Goal: Transaction & Acquisition: Book appointment/travel/reservation

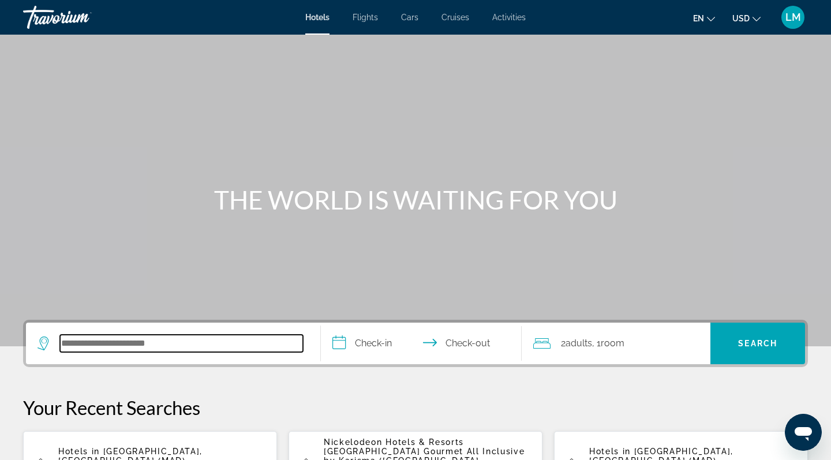
click at [181, 346] on input "Search hotel destination" at bounding box center [181, 343] width 243 height 17
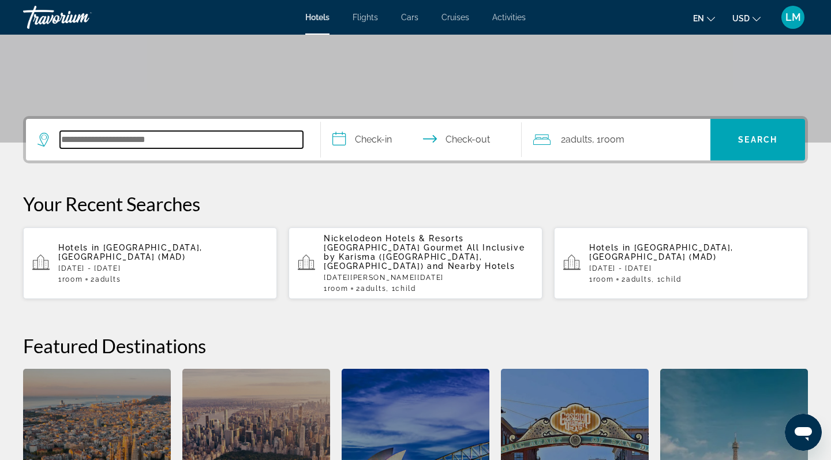
scroll to position [282, 0]
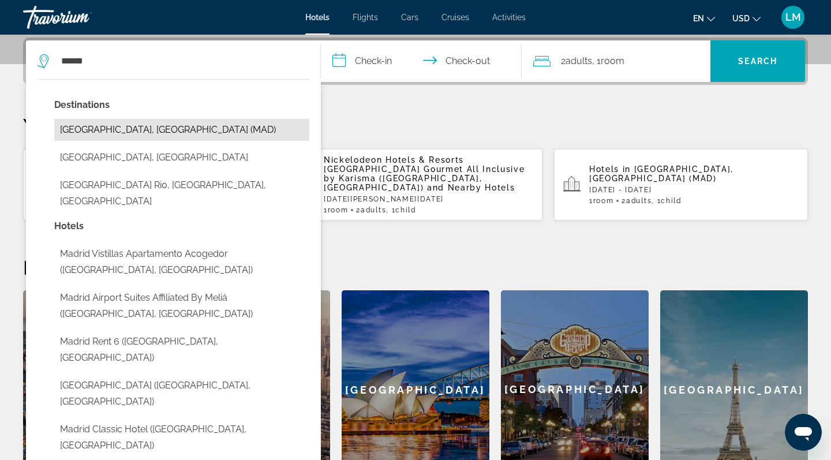
click at [126, 125] on button "[GEOGRAPHIC_DATA], [GEOGRAPHIC_DATA] (MAD)" at bounding box center [181, 130] width 255 height 22
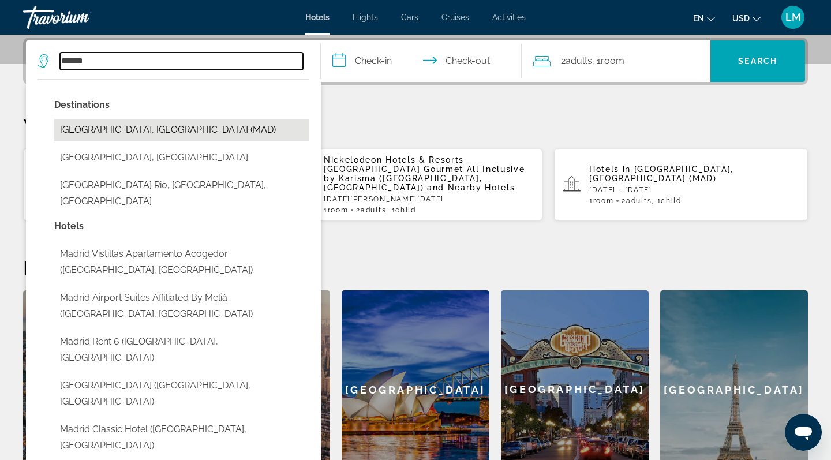
type input "**********"
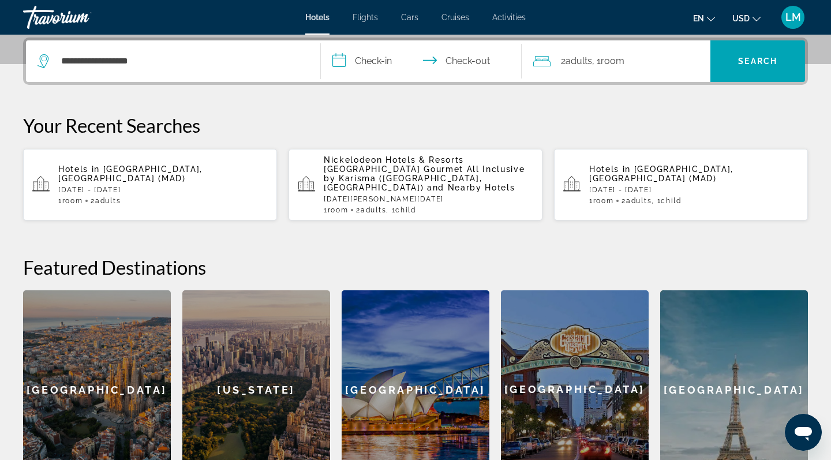
click at [373, 62] on input "**********" at bounding box center [423, 62] width 205 height 45
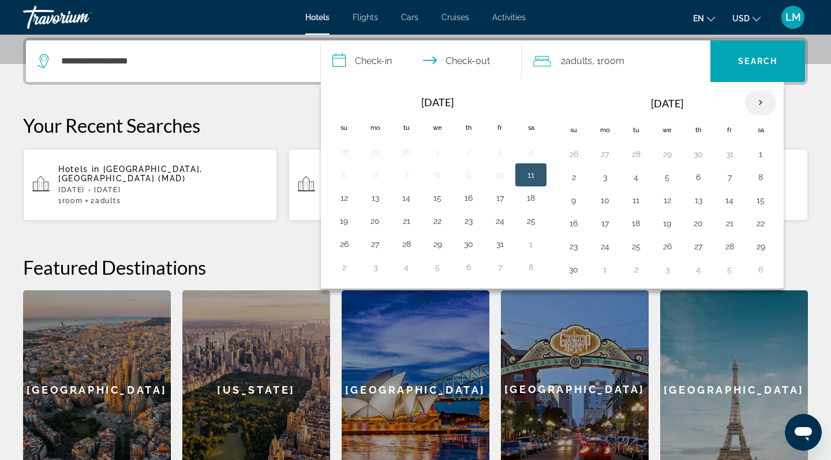
click at [761, 100] on th "Next month" at bounding box center [760, 102] width 31 height 25
click at [670, 222] on button "24" at bounding box center [667, 223] width 18 height 16
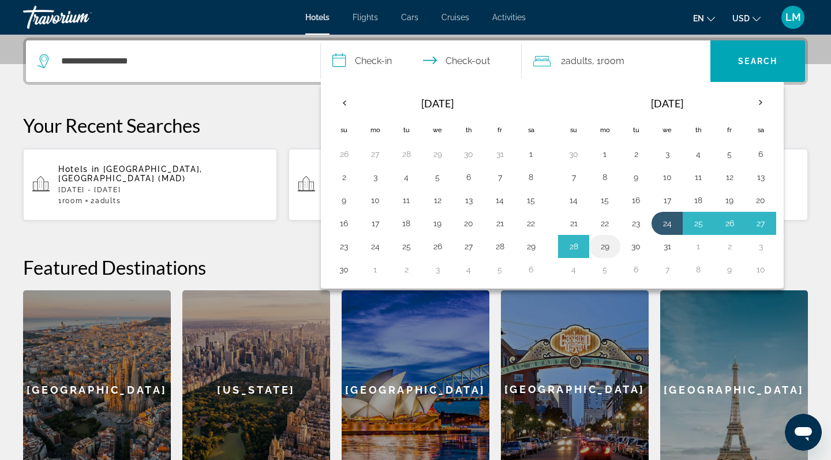
click at [604, 249] on button "29" at bounding box center [605, 246] width 18 height 16
type input "**********"
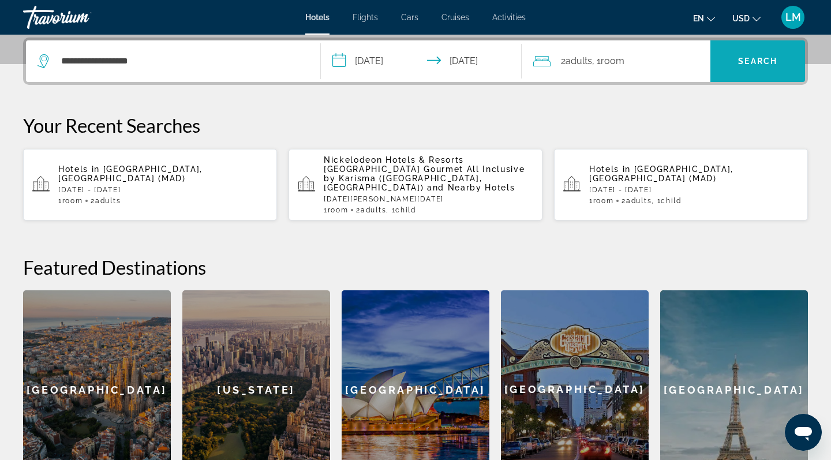
click at [763, 61] on span "Search" at bounding box center [757, 61] width 39 height 9
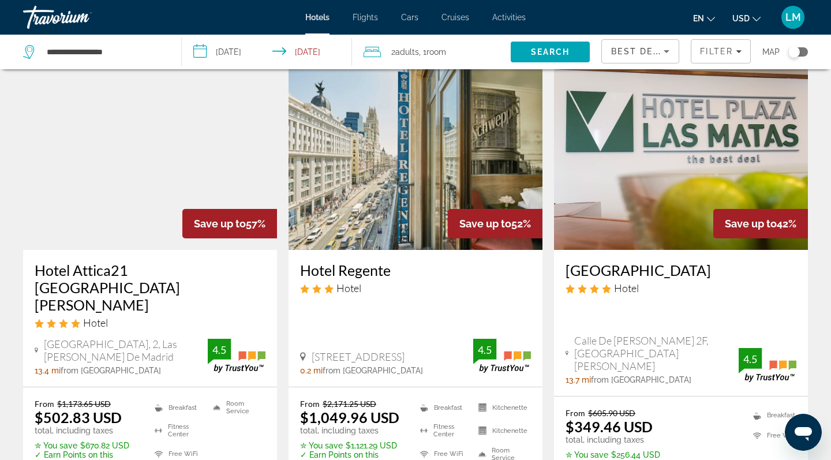
scroll to position [48, 0]
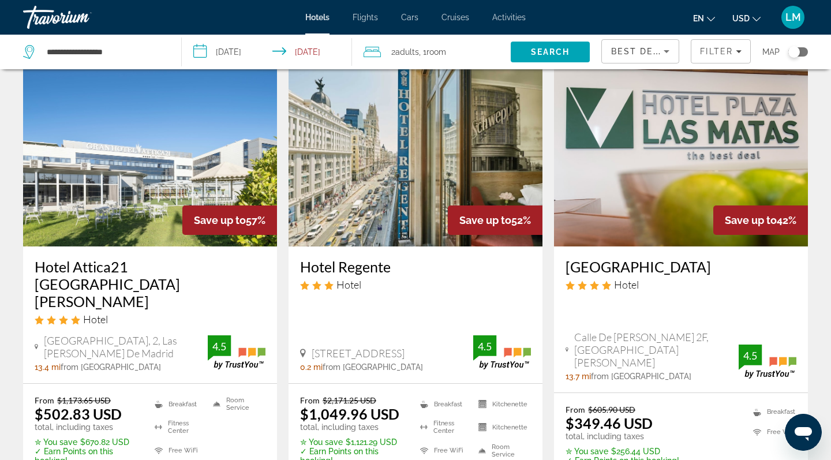
click at [497, 159] on img "Main content" at bounding box center [416, 154] width 254 height 185
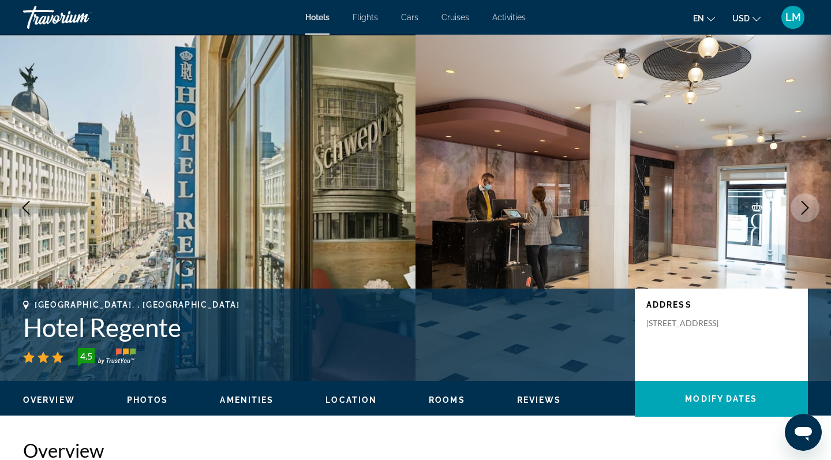
click at [805, 208] on icon "Next image" at bounding box center [805, 208] width 14 height 14
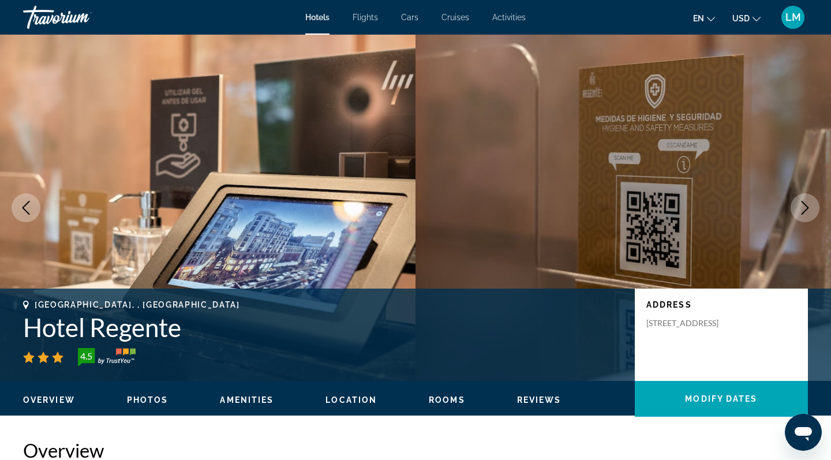
click at [803, 201] on icon "Next image" at bounding box center [806, 208] width 8 height 14
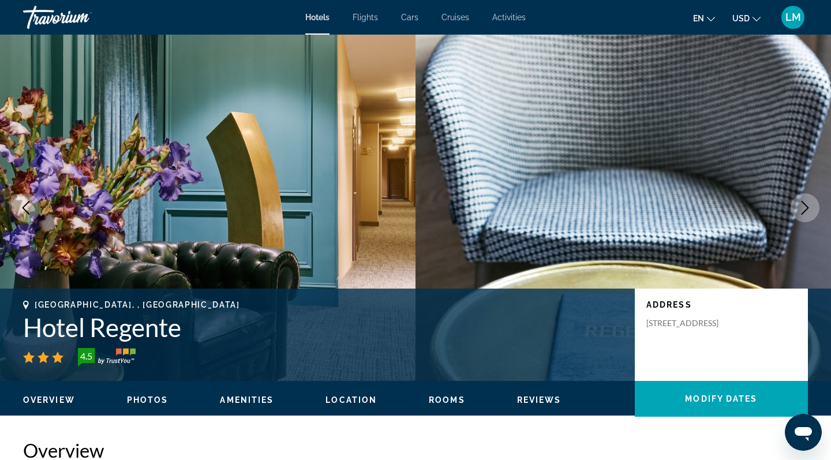
click at [805, 203] on icon "Next image" at bounding box center [805, 208] width 14 height 14
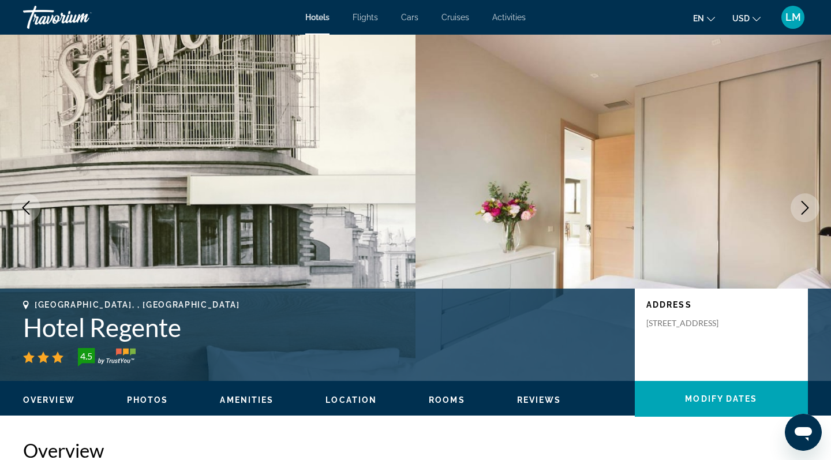
click at [805, 203] on icon "Next image" at bounding box center [805, 208] width 14 height 14
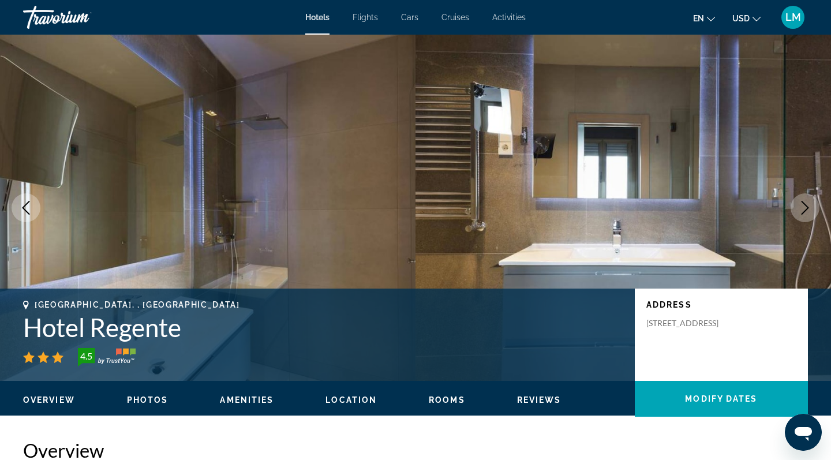
click at [805, 203] on icon "Next image" at bounding box center [805, 208] width 14 height 14
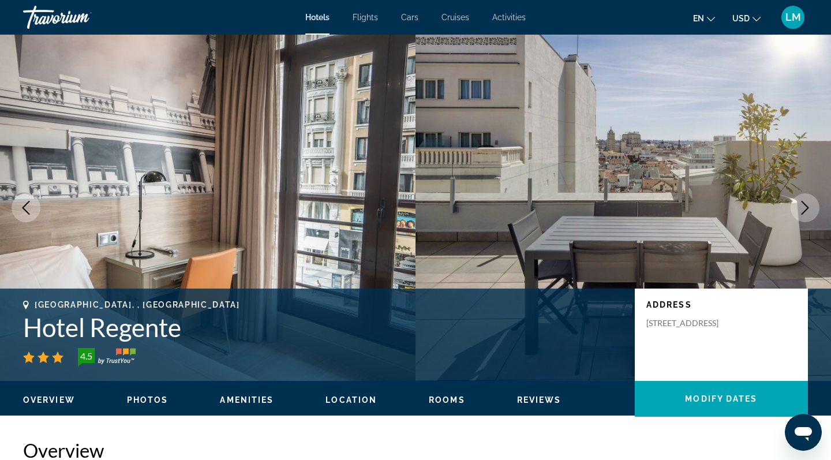
click at [806, 211] on icon "Next image" at bounding box center [805, 208] width 14 height 14
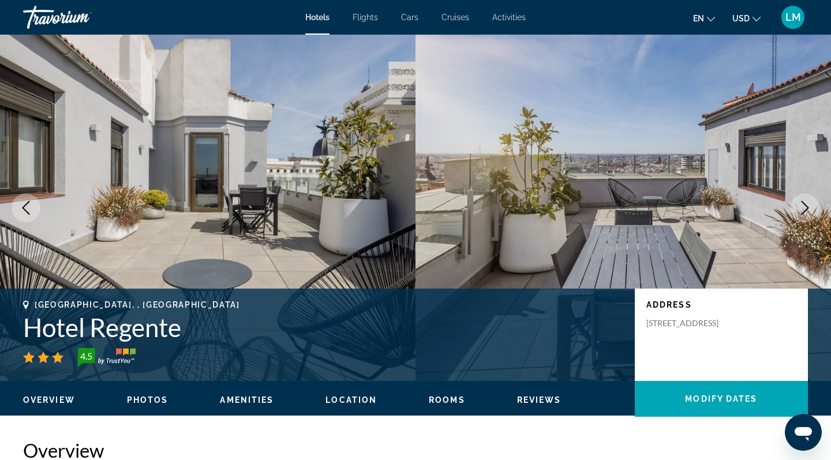
click at [799, 206] on icon "Next image" at bounding box center [805, 208] width 14 height 14
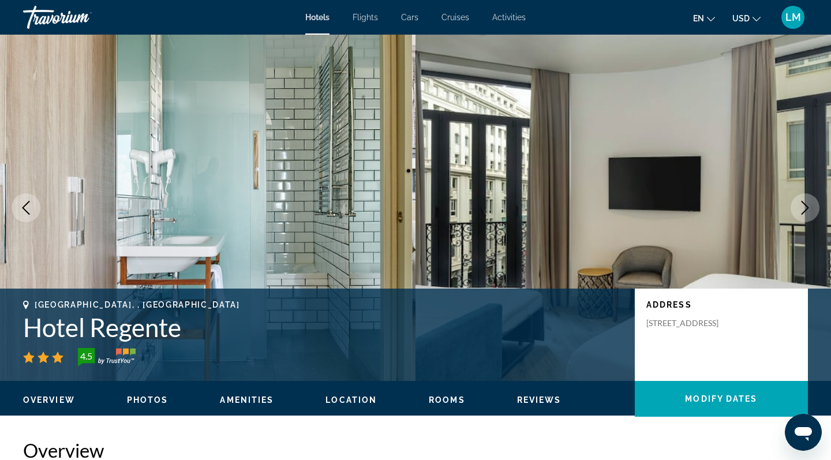
click at [792, 209] on button "Next image" at bounding box center [805, 207] width 29 height 29
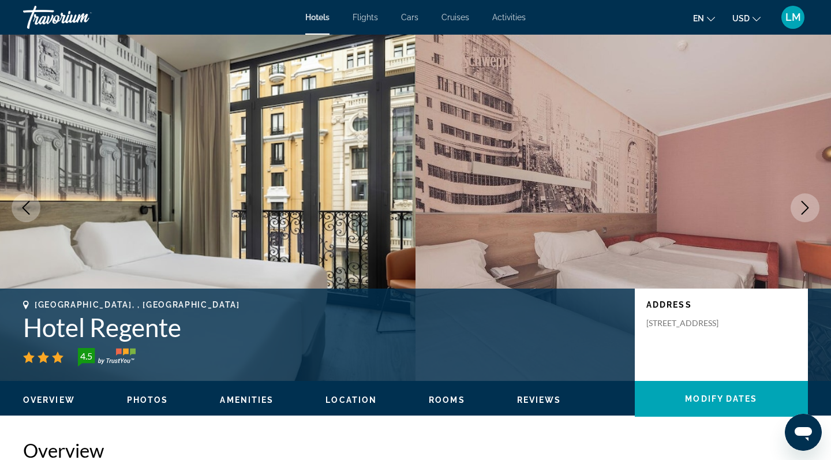
click at [811, 209] on icon "Next image" at bounding box center [805, 208] width 14 height 14
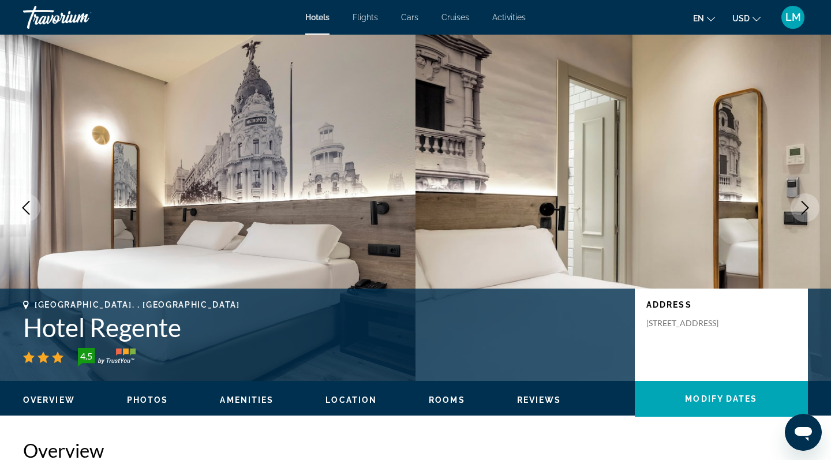
click at [811, 209] on icon "Next image" at bounding box center [805, 208] width 14 height 14
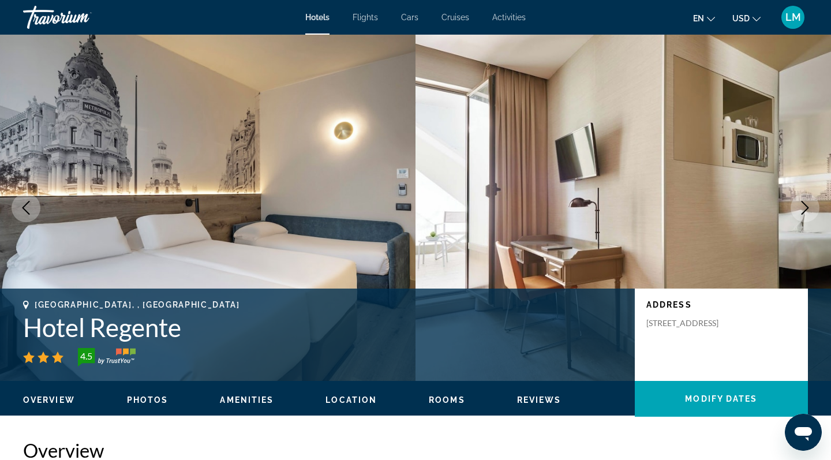
click at [799, 205] on icon "Next image" at bounding box center [805, 208] width 14 height 14
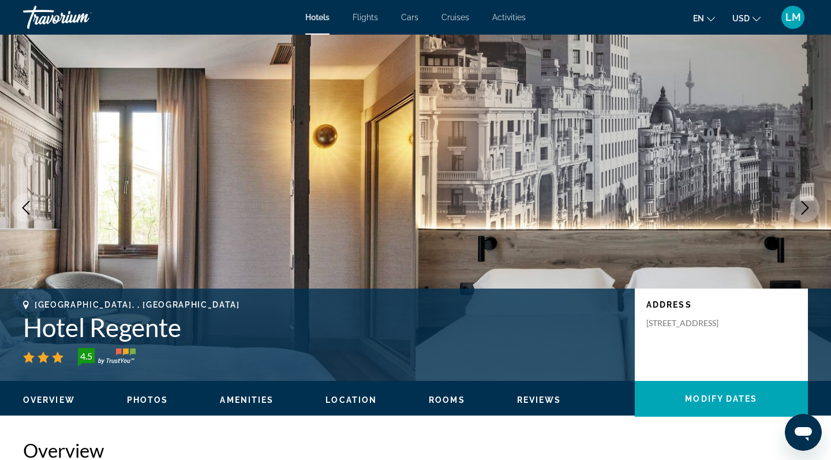
click at [800, 205] on icon "Next image" at bounding box center [805, 208] width 14 height 14
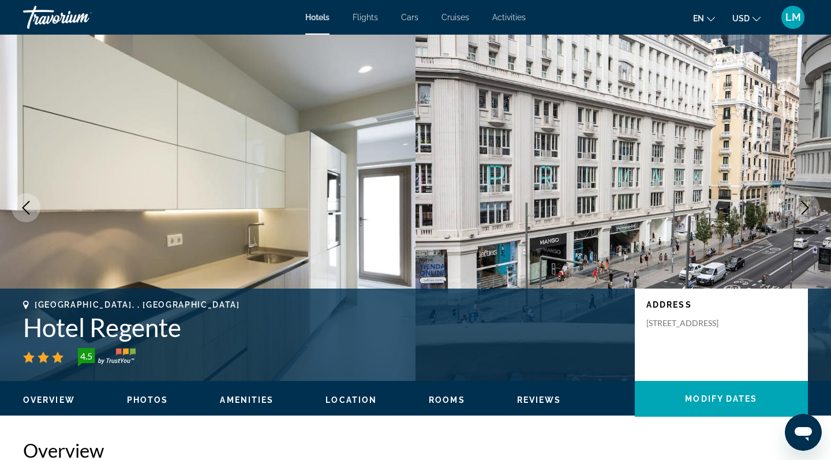
click at [800, 205] on icon "Next image" at bounding box center [805, 208] width 14 height 14
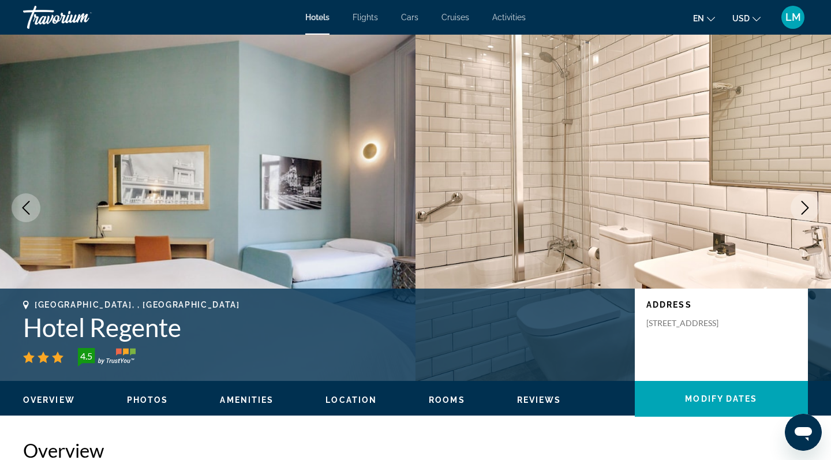
click at [808, 218] on button "Next image" at bounding box center [805, 207] width 29 height 29
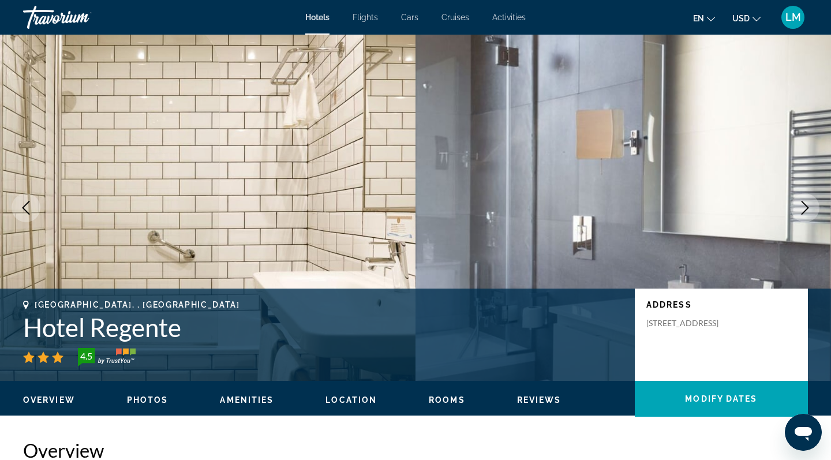
click at [810, 200] on button "Next image" at bounding box center [805, 207] width 29 height 29
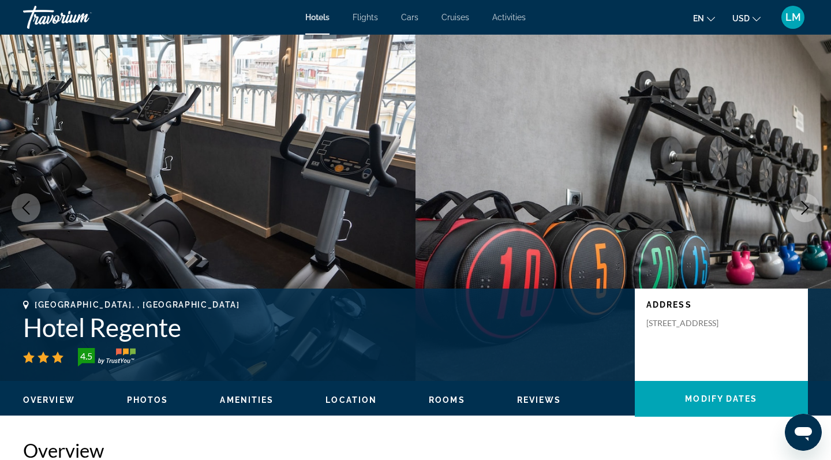
click at [807, 205] on icon "Next image" at bounding box center [805, 208] width 14 height 14
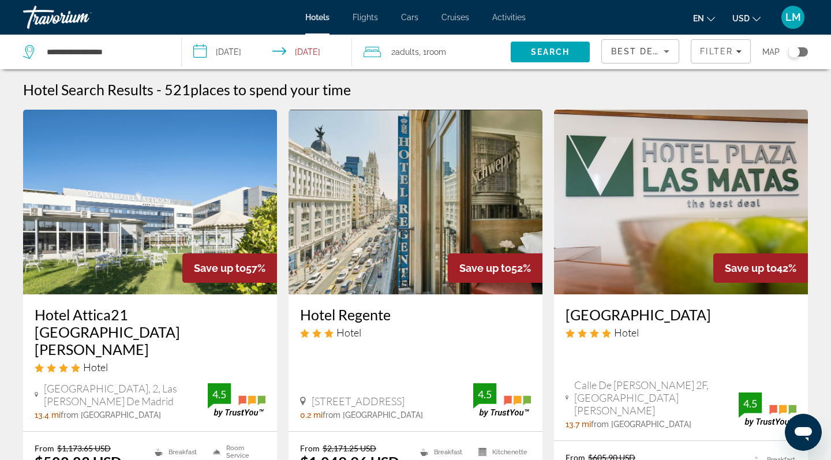
click at [685, 220] on img "Main content" at bounding box center [681, 202] width 254 height 185
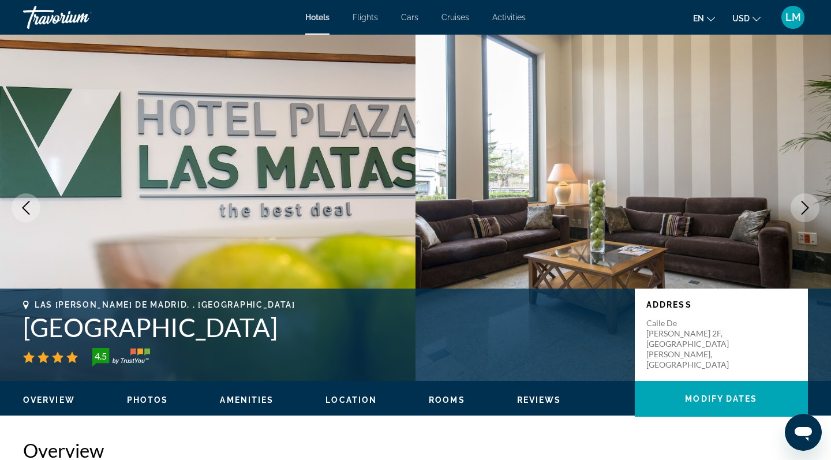
click at [808, 215] on button "Next image" at bounding box center [805, 207] width 29 height 29
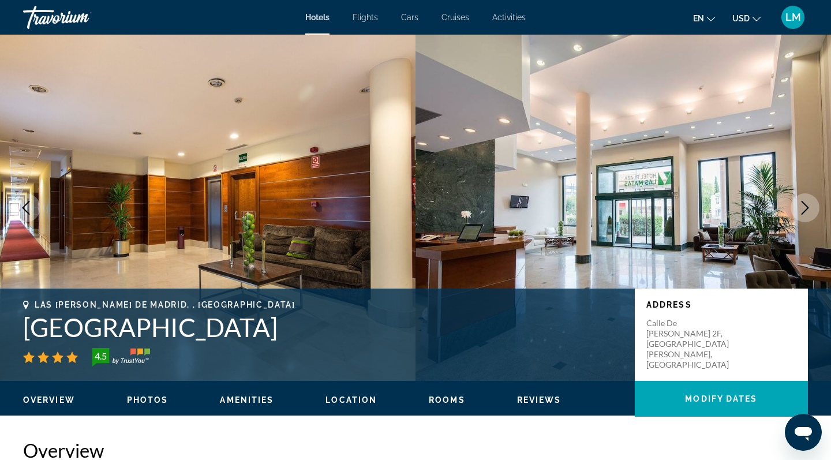
click at [806, 208] on icon "Next image" at bounding box center [805, 208] width 14 height 14
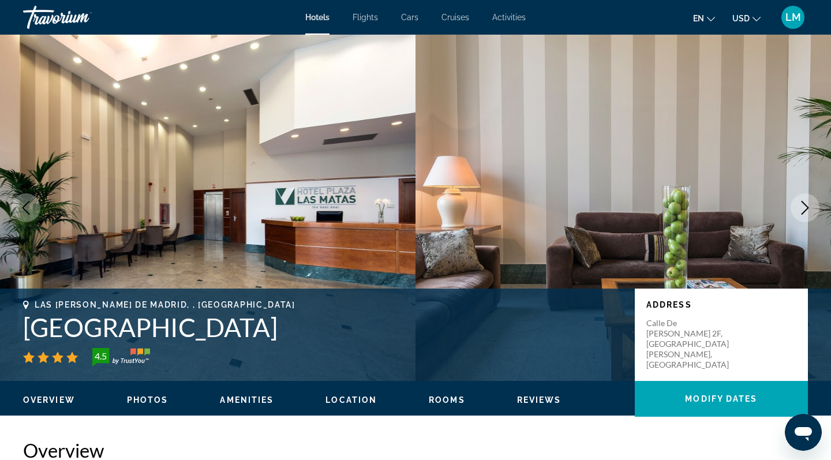
click at [808, 209] on icon "Next image" at bounding box center [805, 208] width 14 height 14
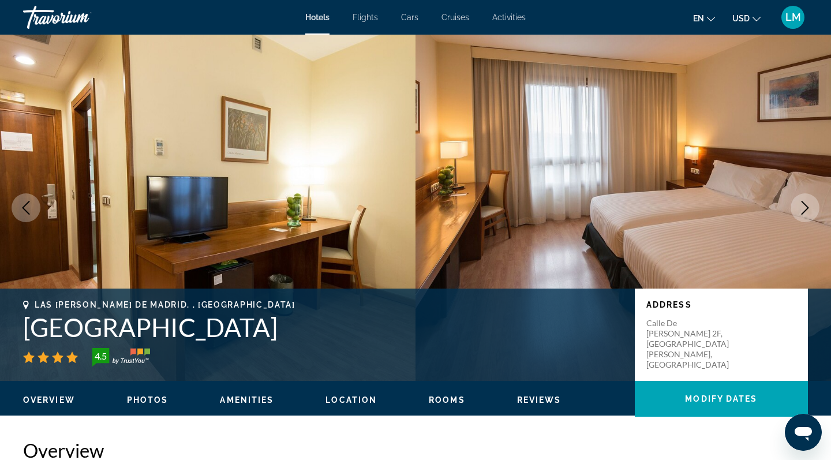
click at [808, 208] on icon "Next image" at bounding box center [806, 208] width 8 height 14
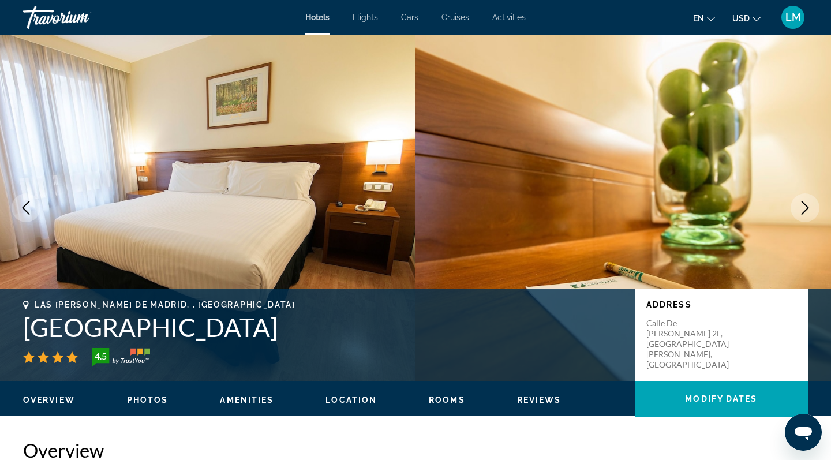
click at [808, 208] on icon "Next image" at bounding box center [806, 208] width 8 height 14
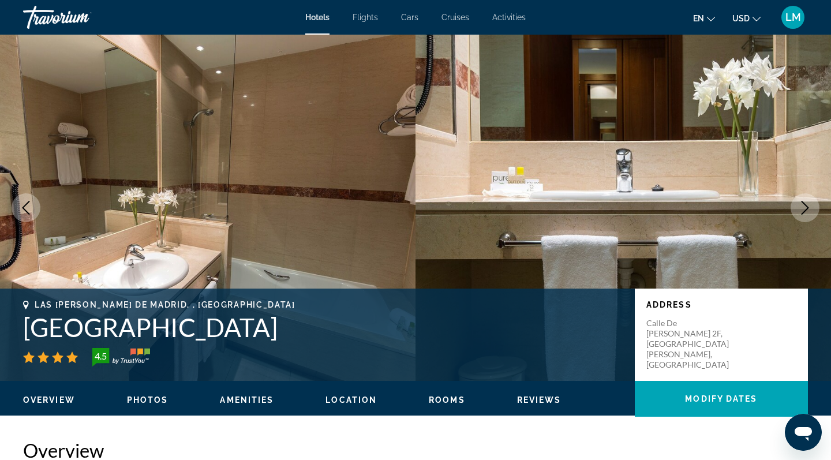
click at [808, 208] on icon "Next image" at bounding box center [806, 208] width 8 height 14
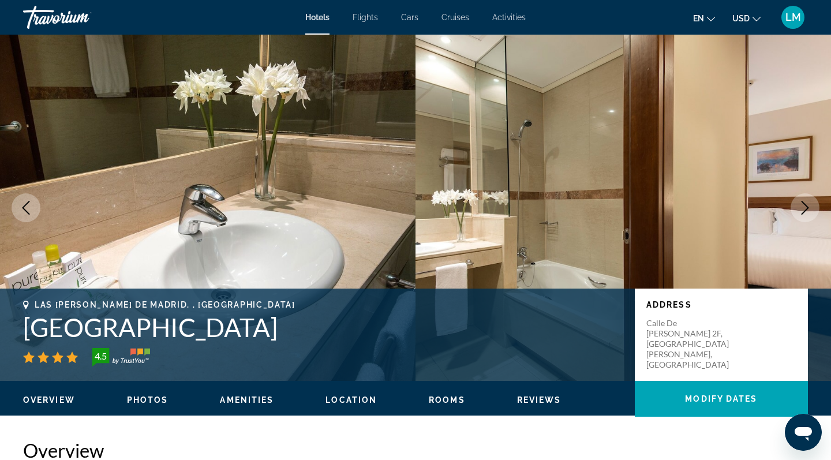
click at [808, 208] on icon "Next image" at bounding box center [806, 208] width 8 height 14
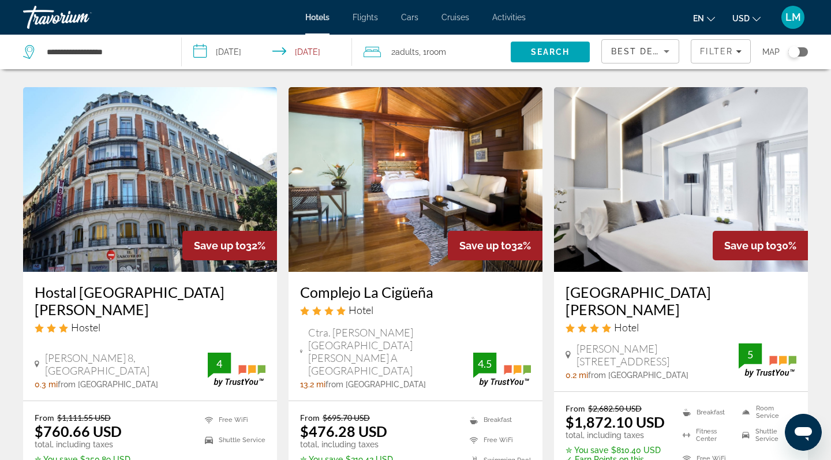
scroll to position [493, 0]
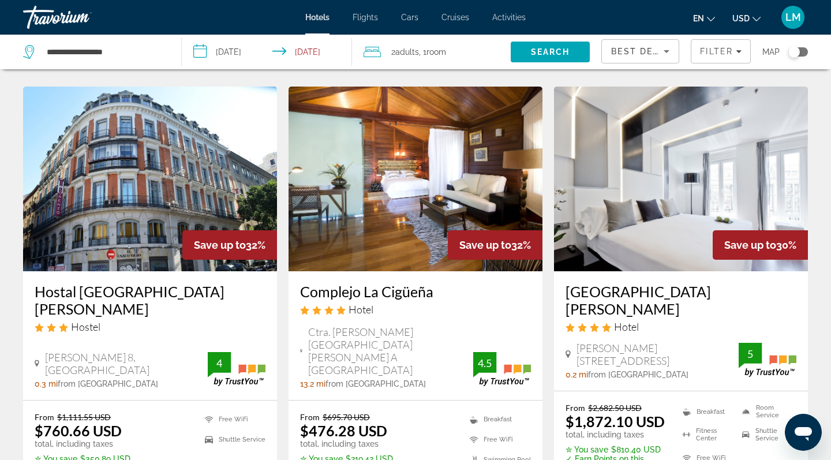
click at [242, 173] on img "Main content" at bounding box center [150, 179] width 254 height 185
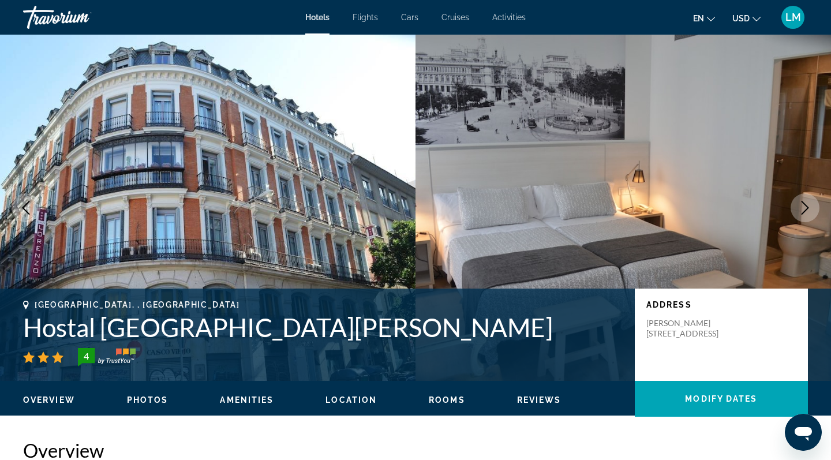
click at [804, 213] on icon "Next image" at bounding box center [805, 208] width 14 height 14
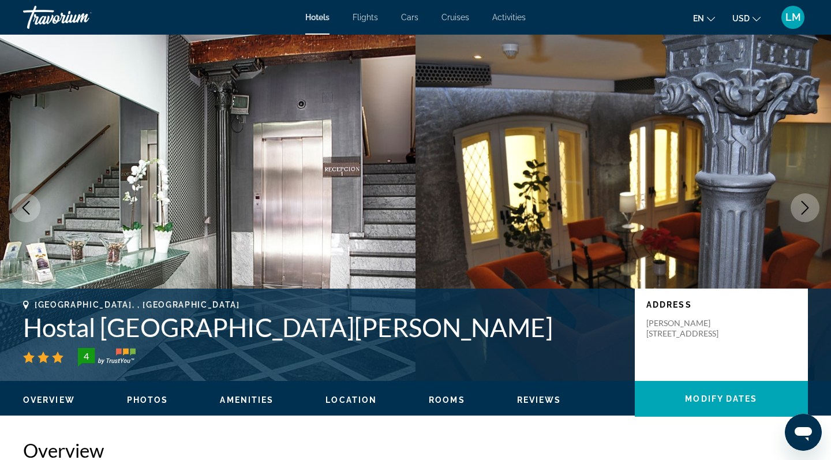
click at [804, 206] on icon "Next image" at bounding box center [805, 208] width 14 height 14
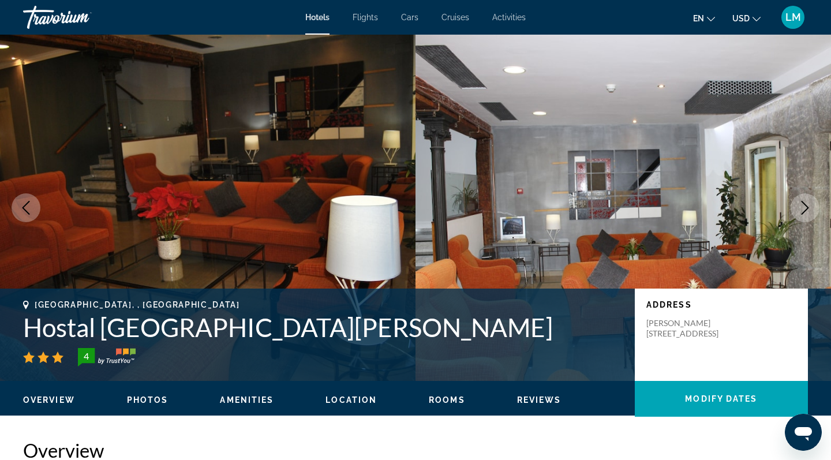
click at [804, 206] on icon "Next image" at bounding box center [805, 208] width 14 height 14
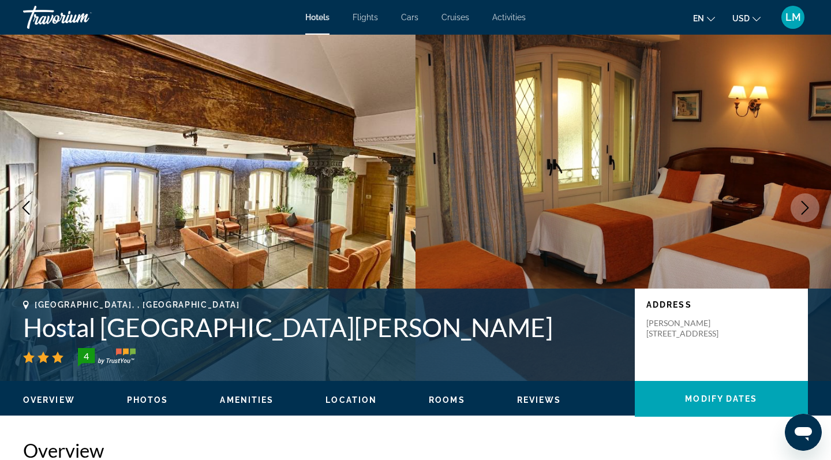
click at [804, 206] on icon "Next image" at bounding box center [805, 208] width 14 height 14
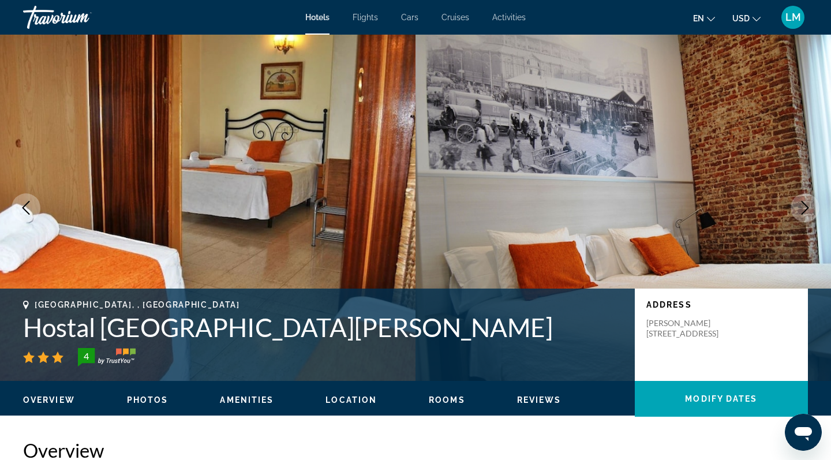
click at [804, 206] on icon "Next image" at bounding box center [805, 208] width 14 height 14
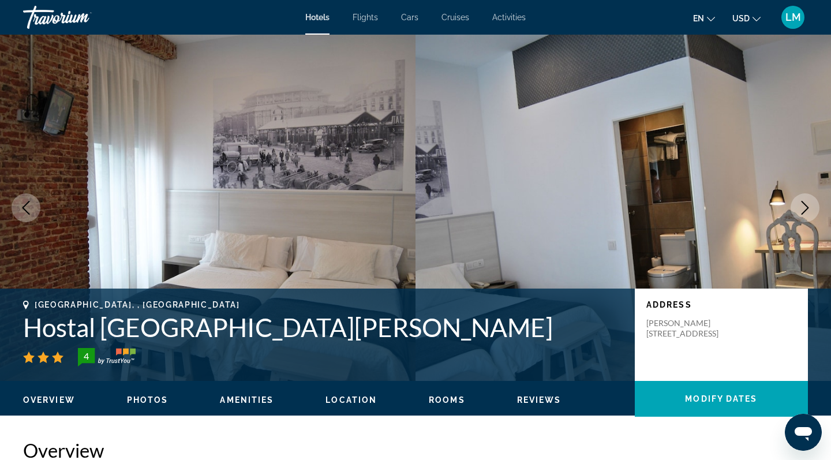
click at [804, 206] on icon "Next image" at bounding box center [805, 208] width 14 height 14
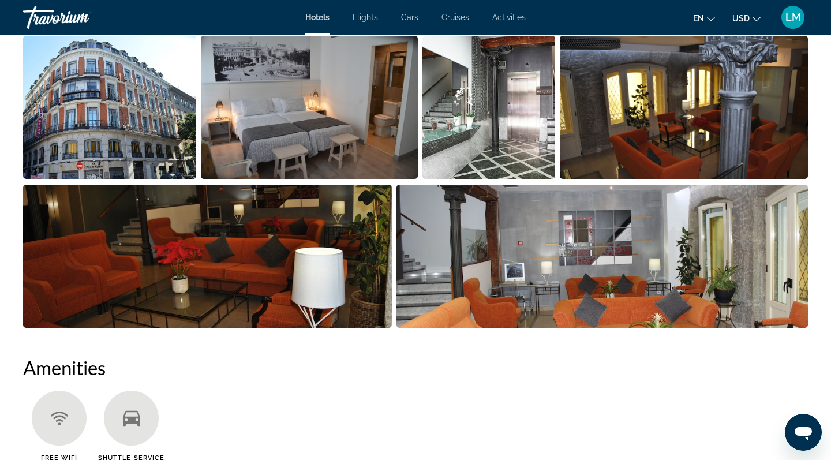
scroll to position [411, 0]
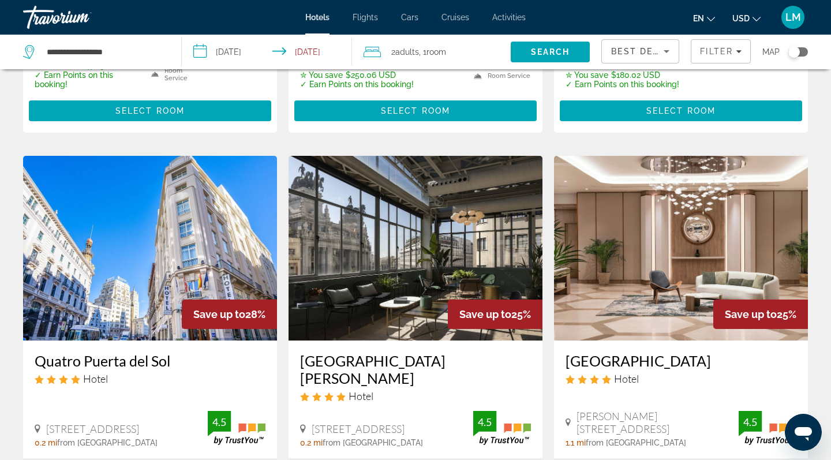
scroll to position [1334, 0]
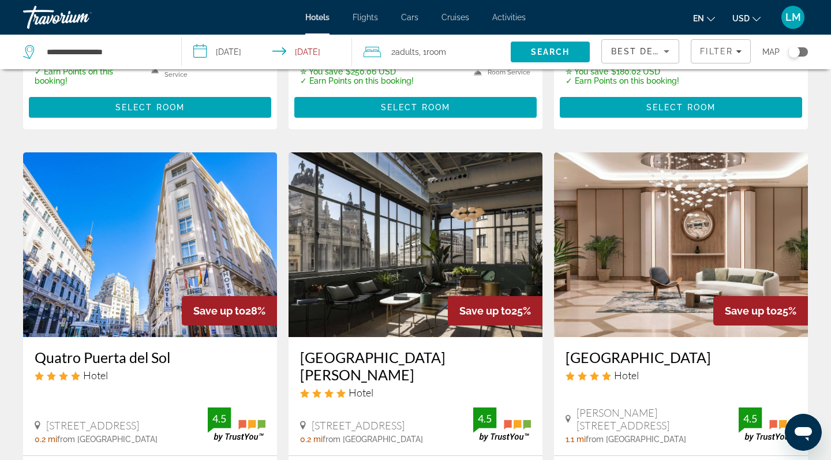
click at [387, 152] on img "Main content" at bounding box center [416, 244] width 254 height 185
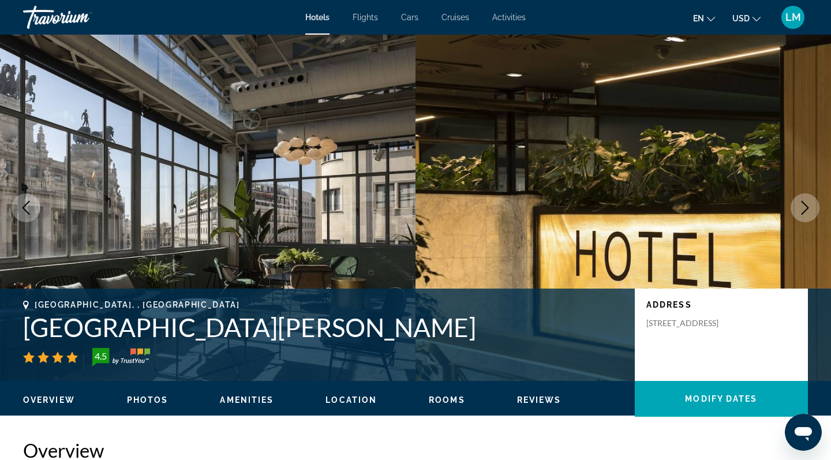
click at [806, 208] on icon "Next image" at bounding box center [805, 208] width 14 height 14
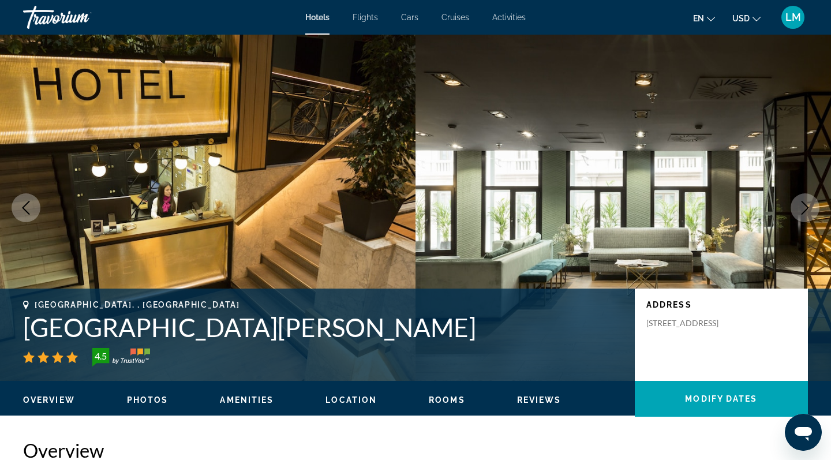
click at [806, 208] on icon "Next image" at bounding box center [805, 208] width 14 height 14
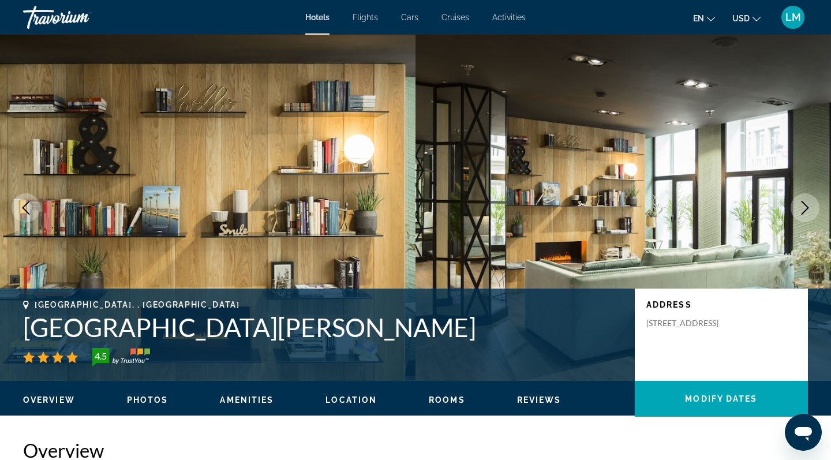
click at [806, 208] on icon "Next image" at bounding box center [805, 208] width 14 height 14
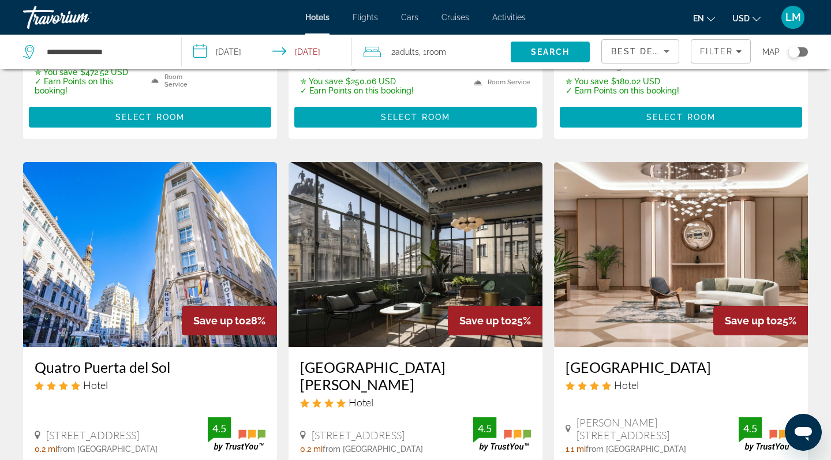
scroll to position [1330, 0]
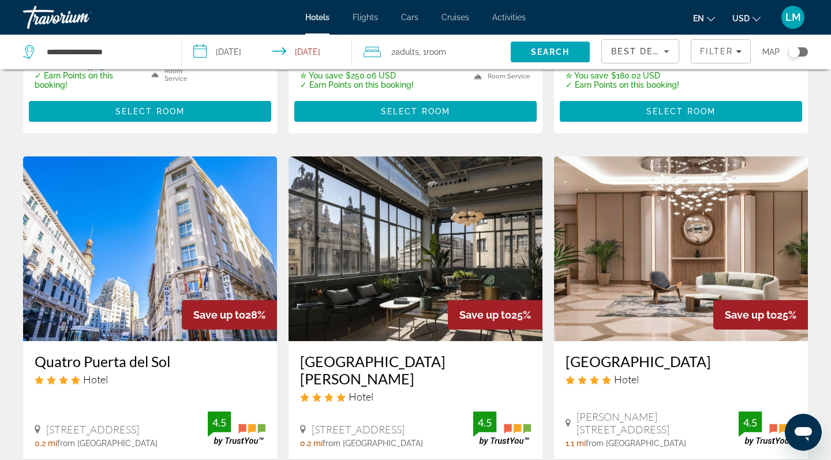
click at [165, 172] on img "Main content" at bounding box center [150, 248] width 254 height 185
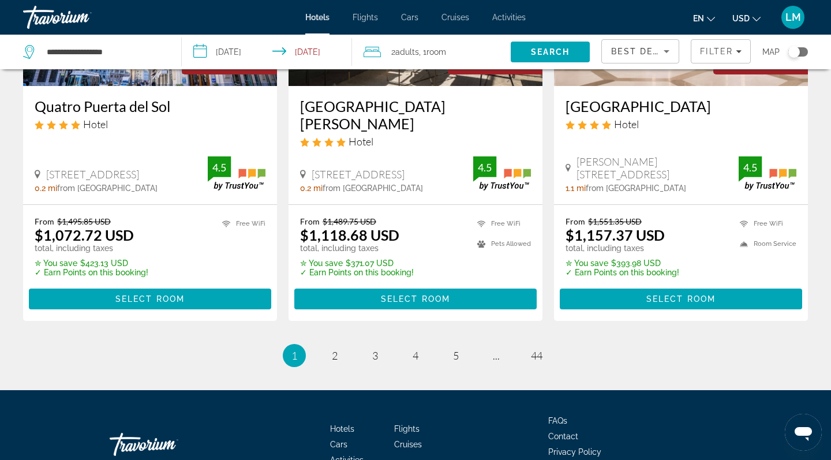
scroll to position [1584, 0]
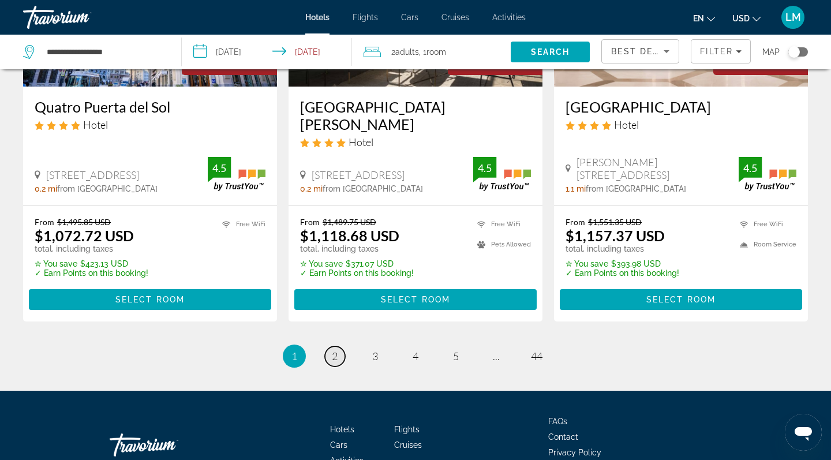
click at [335, 350] on span "2" at bounding box center [335, 356] width 6 height 13
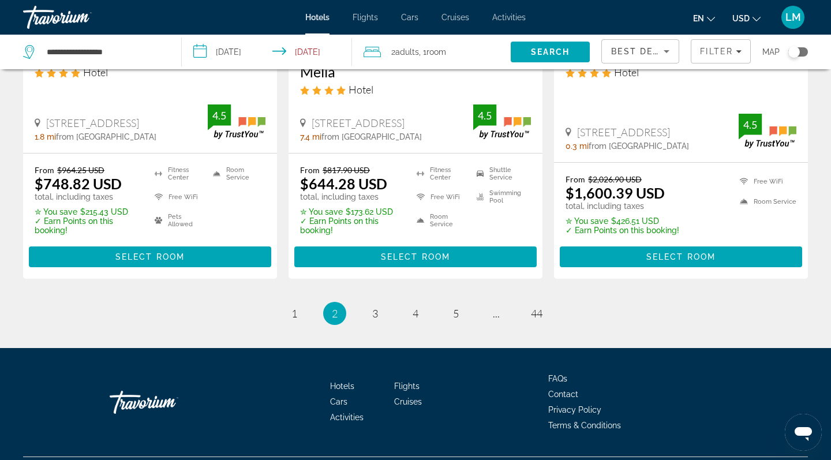
scroll to position [1608, 0]
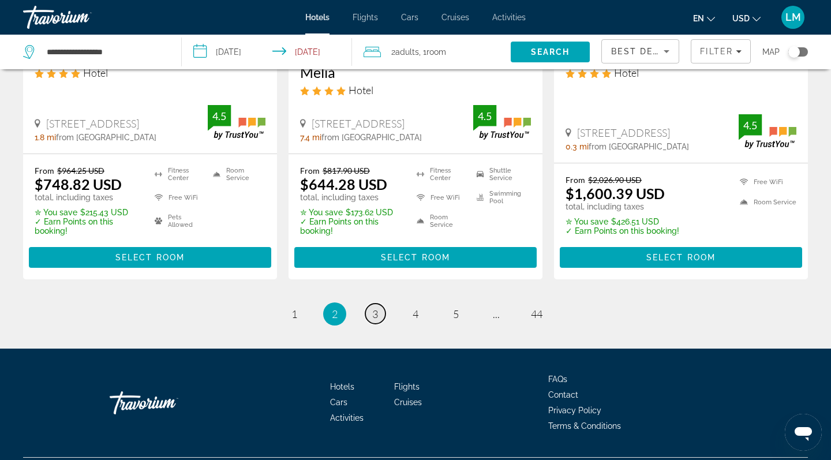
click at [376, 308] on span "3" at bounding box center [375, 314] width 6 height 13
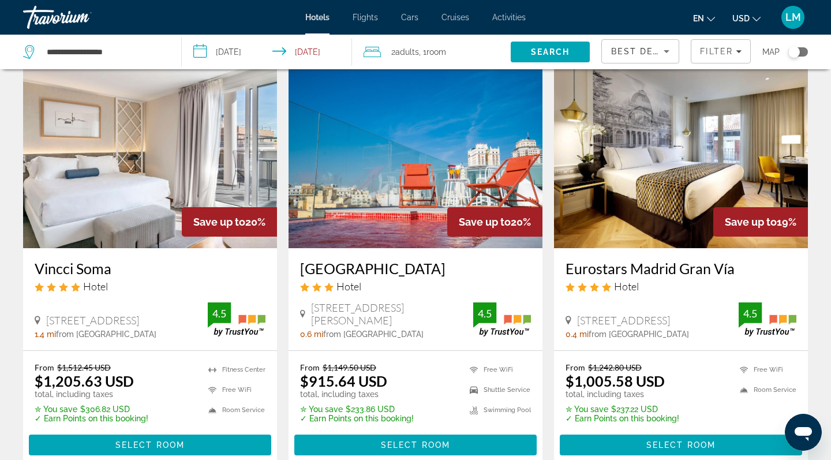
scroll to position [923, 0]
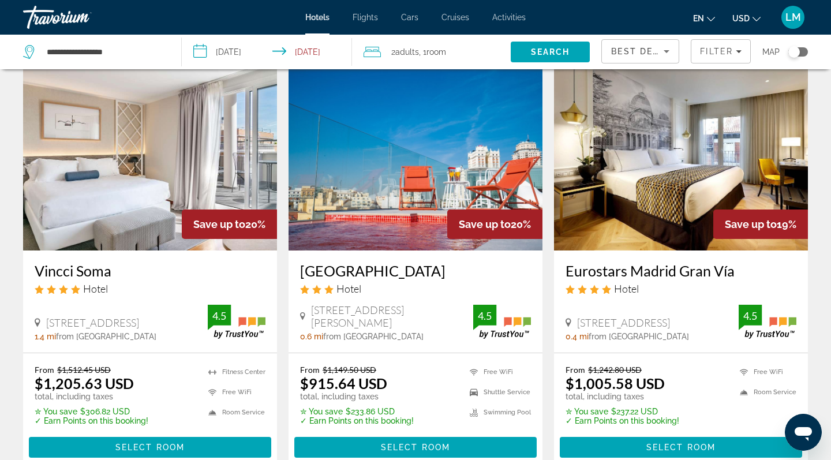
click at [684, 184] on img "Main content" at bounding box center [681, 158] width 254 height 185
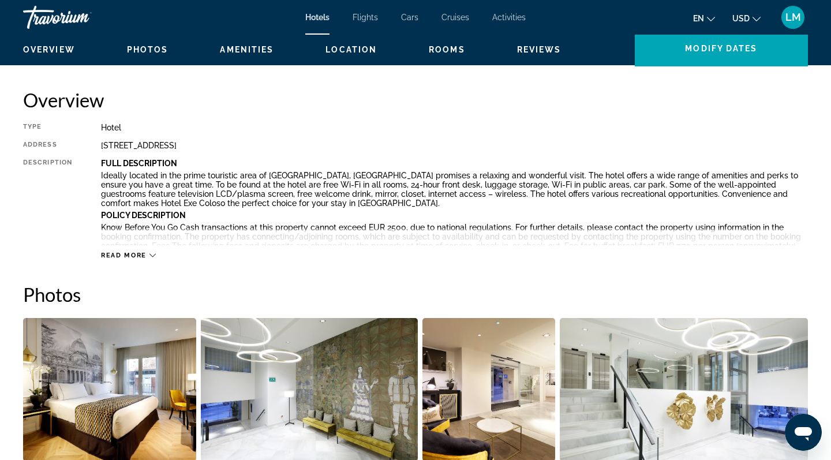
scroll to position [209, 0]
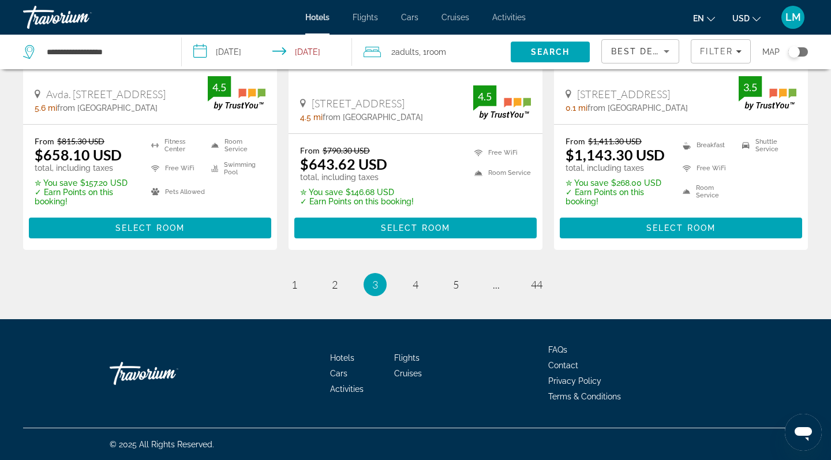
scroll to position [1576, 0]
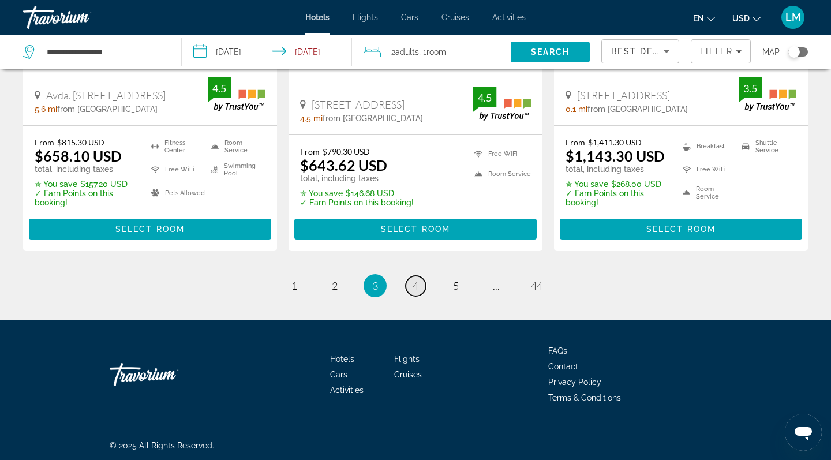
click at [417, 286] on span "4" at bounding box center [416, 285] width 6 height 13
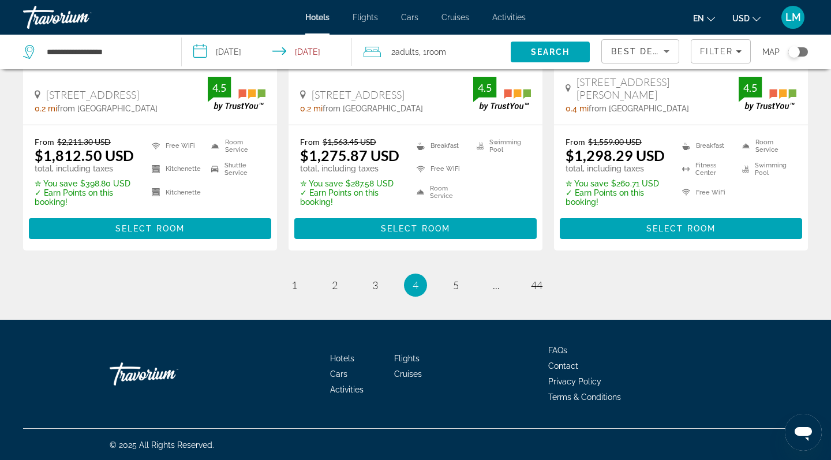
scroll to position [1620, 0]
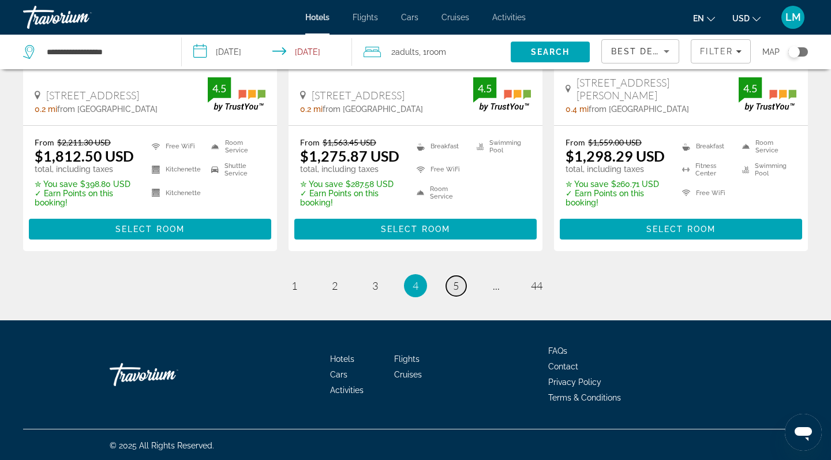
click at [459, 286] on span "5" at bounding box center [456, 285] width 6 height 13
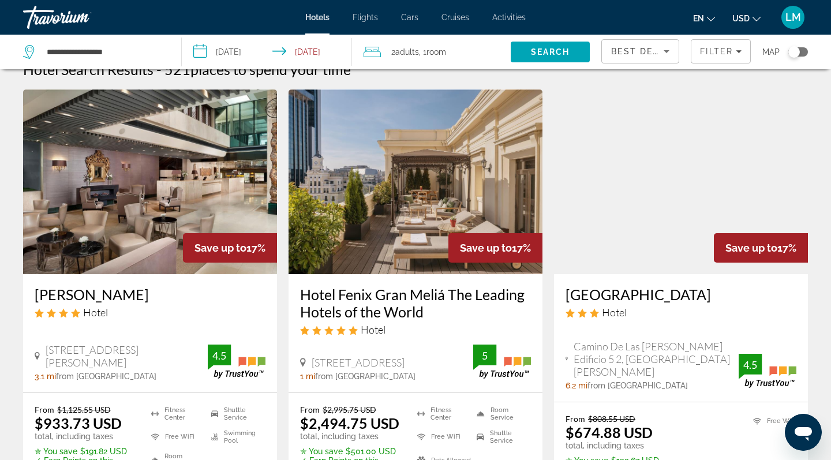
scroll to position [23, 0]
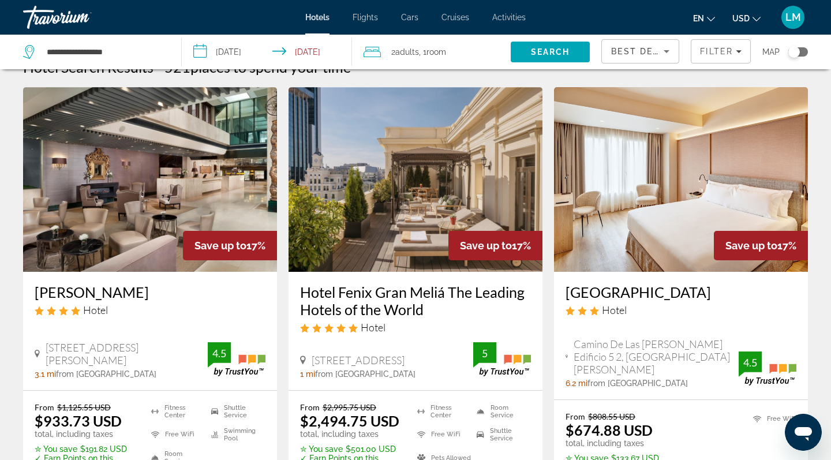
click at [189, 194] on img "Main content" at bounding box center [150, 179] width 254 height 185
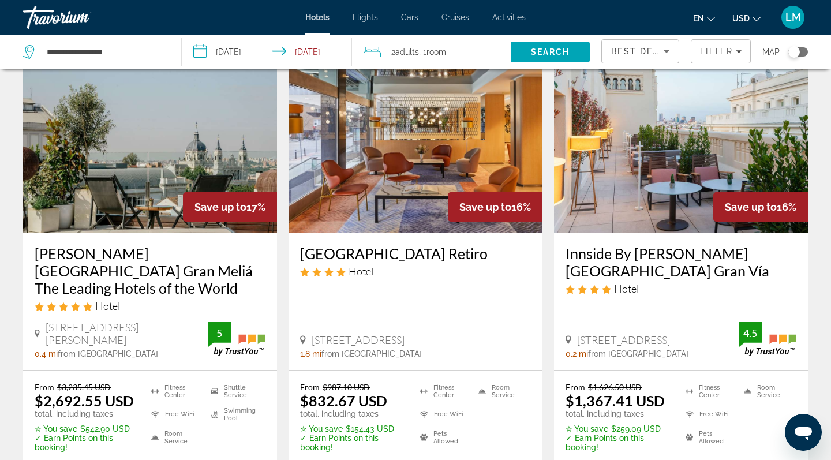
scroll to position [984, 0]
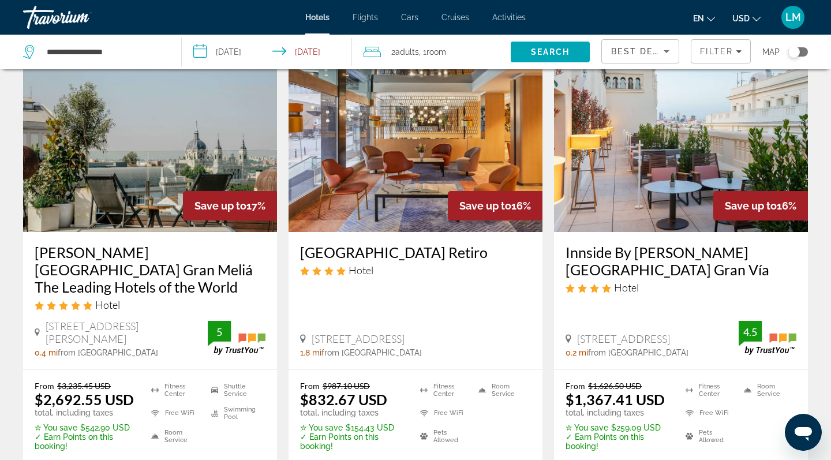
click at [403, 138] on img "Main content" at bounding box center [416, 139] width 254 height 185
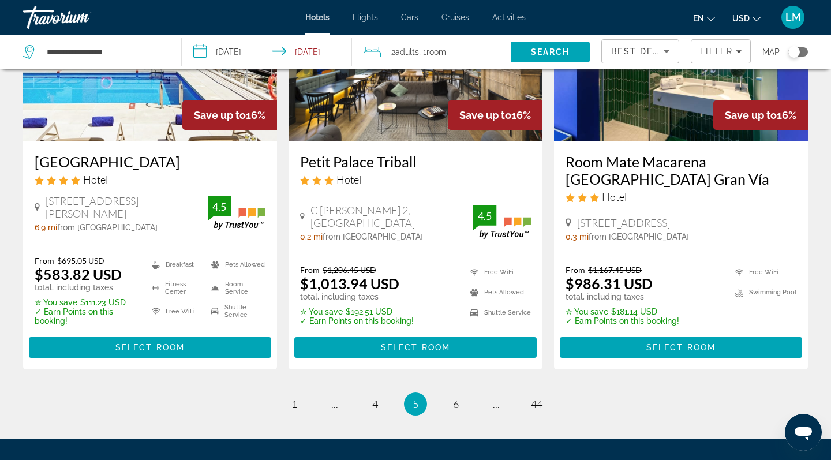
scroll to position [1581, 0]
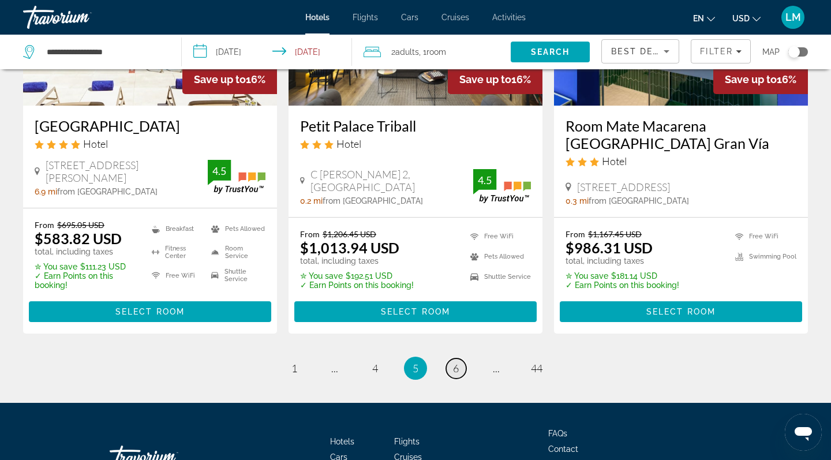
click at [459, 362] on span "6" at bounding box center [456, 368] width 6 height 13
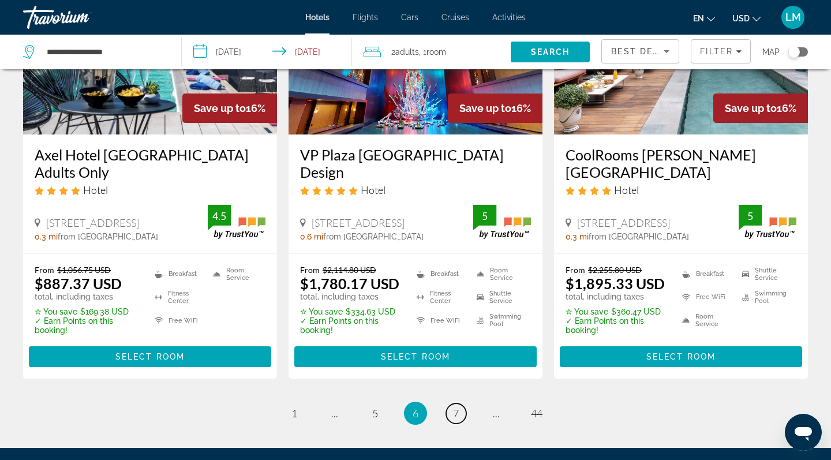
scroll to position [1511, 0]
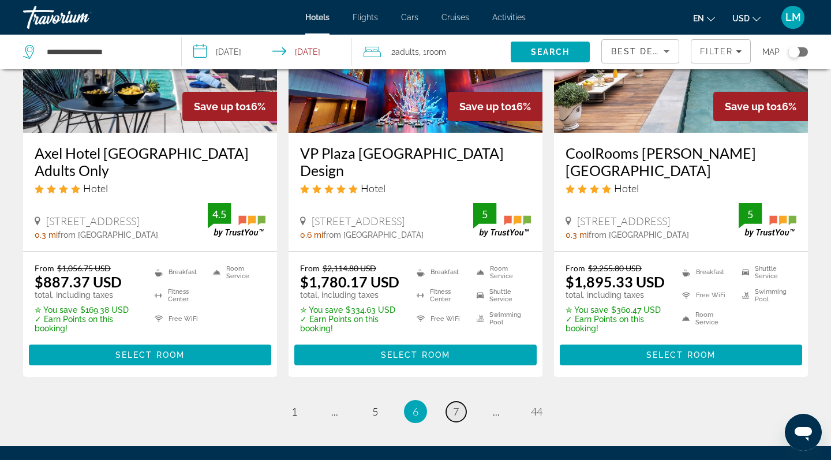
click at [459, 405] on span "7" at bounding box center [456, 411] width 6 height 13
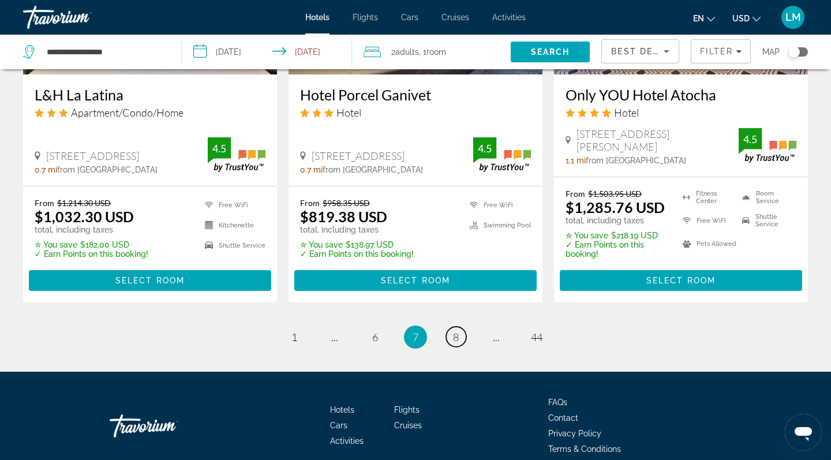
scroll to position [1584, 0]
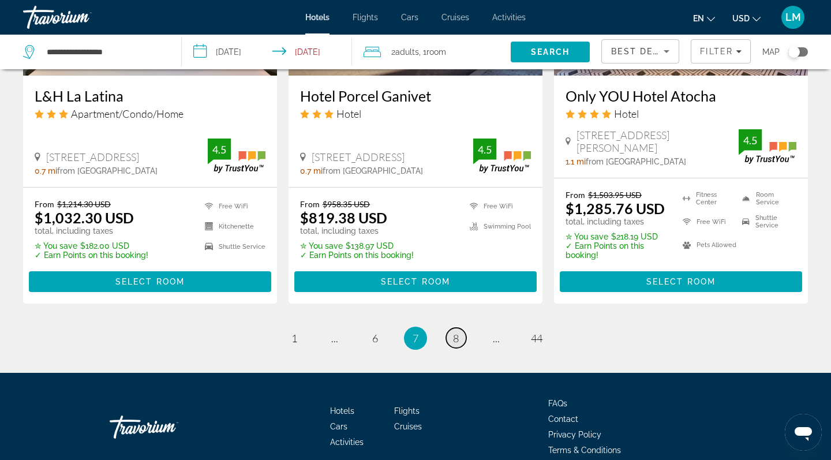
click at [454, 332] on span "8" at bounding box center [456, 338] width 6 height 13
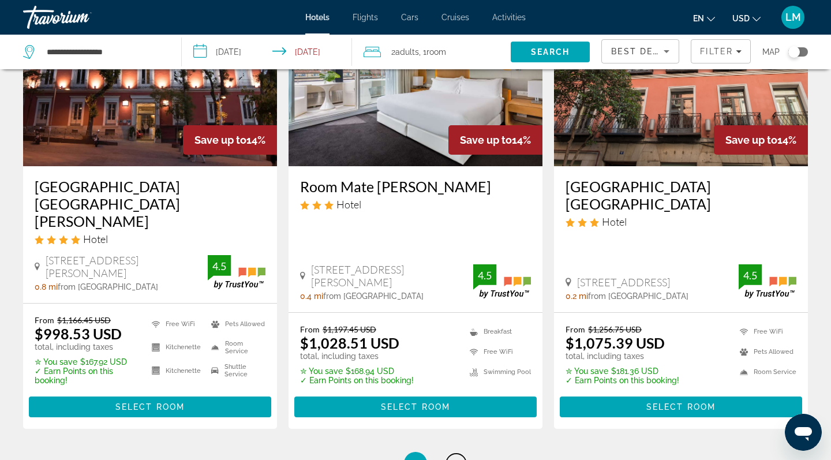
scroll to position [1469, 0]
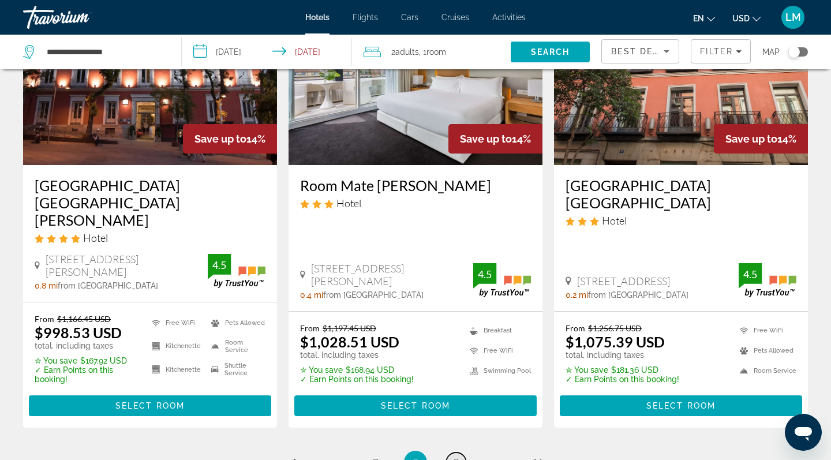
click at [456, 456] on span "9" at bounding box center [456, 462] width 6 height 13
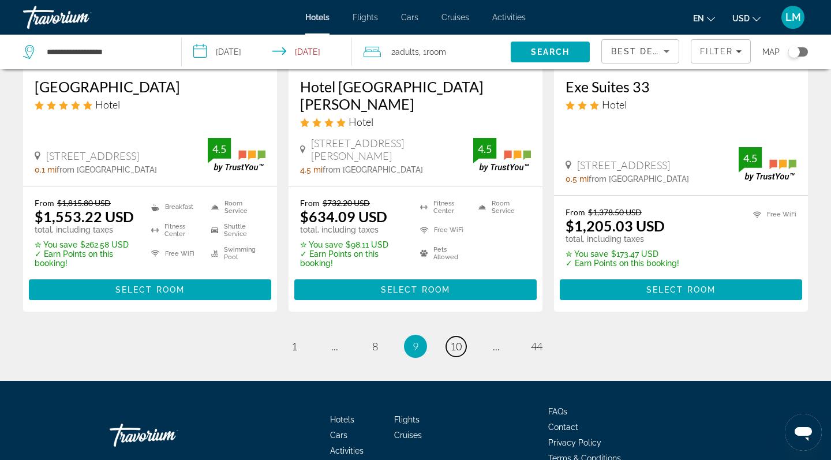
scroll to position [1576, 0]
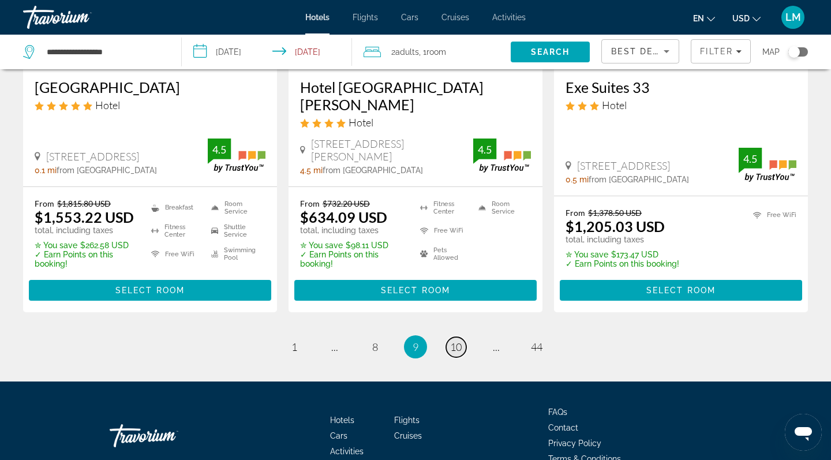
click at [454, 340] on span "10" at bounding box center [456, 346] width 12 height 13
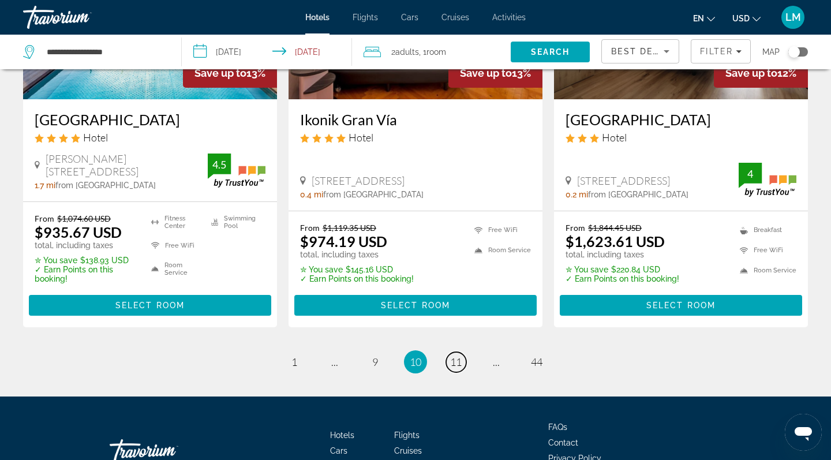
scroll to position [1565, 0]
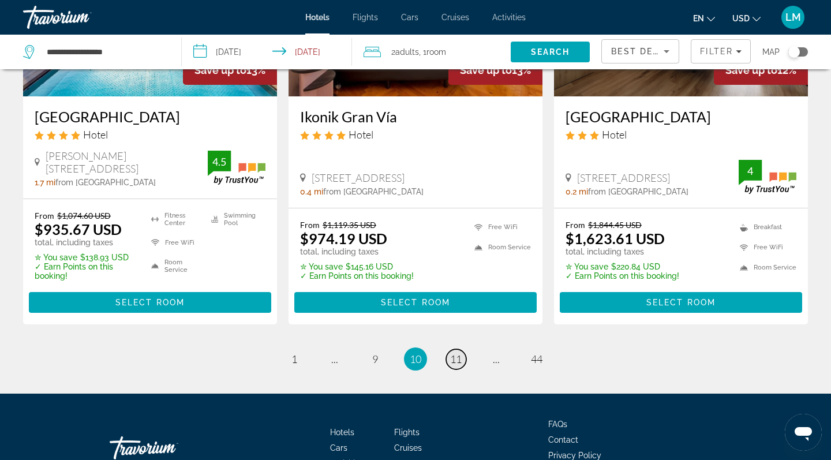
click at [455, 353] on span "11" at bounding box center [456, 359] width 12 height 13
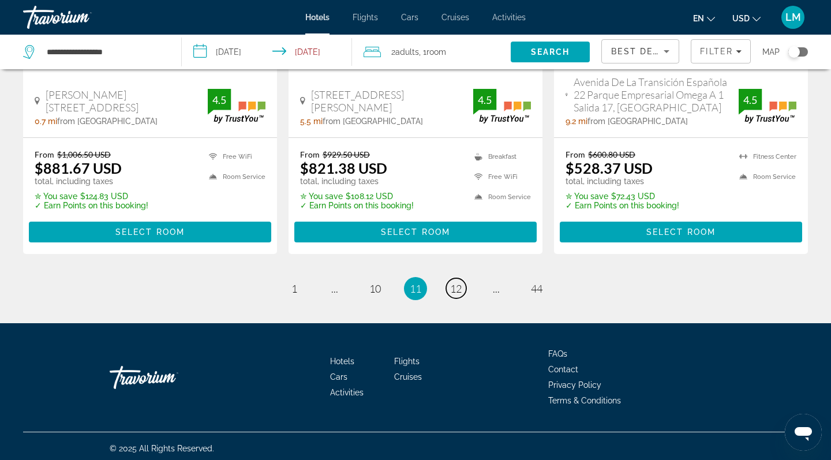
scroll to position [1594, 0]
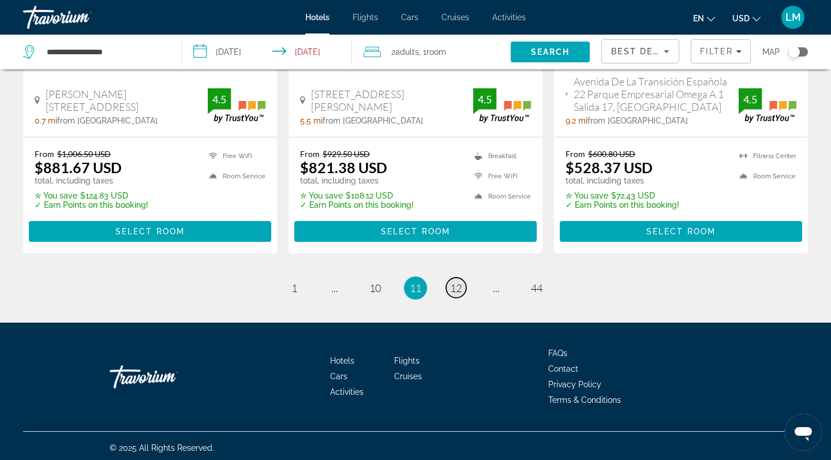
click at [458, 284] on span "12" at bounding box center [456, 288] width 12 height 13
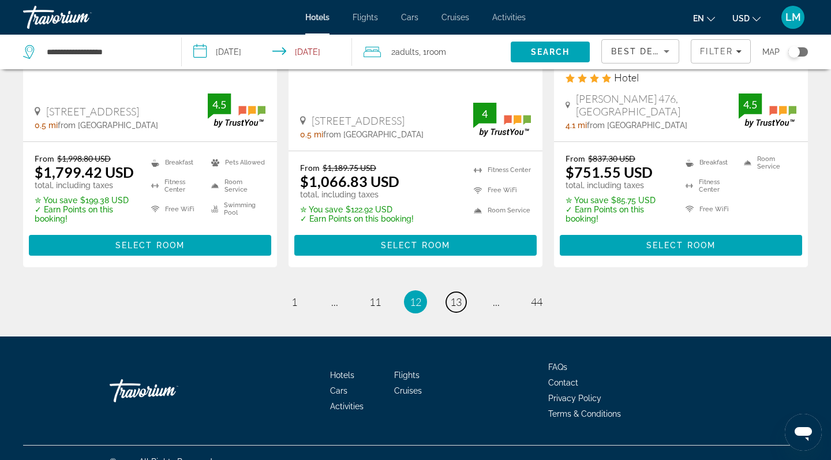
scroll to position [1603, 0]
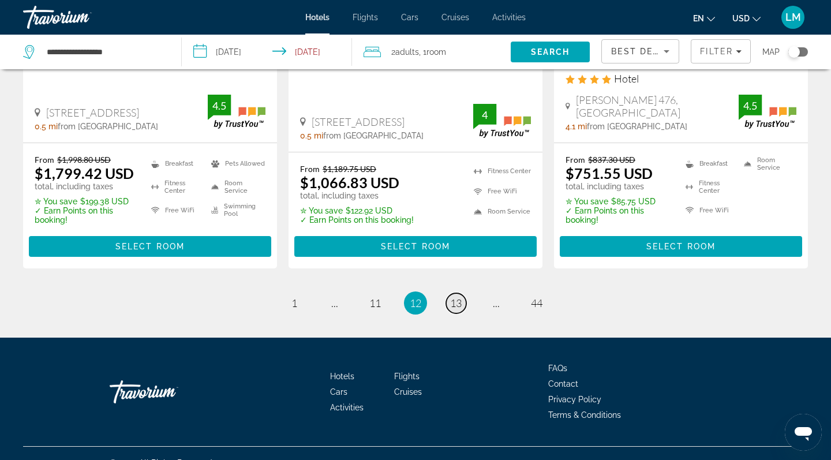
click at [461, 297] on span "13" at bounding box center [456, 303] width 12 height 13
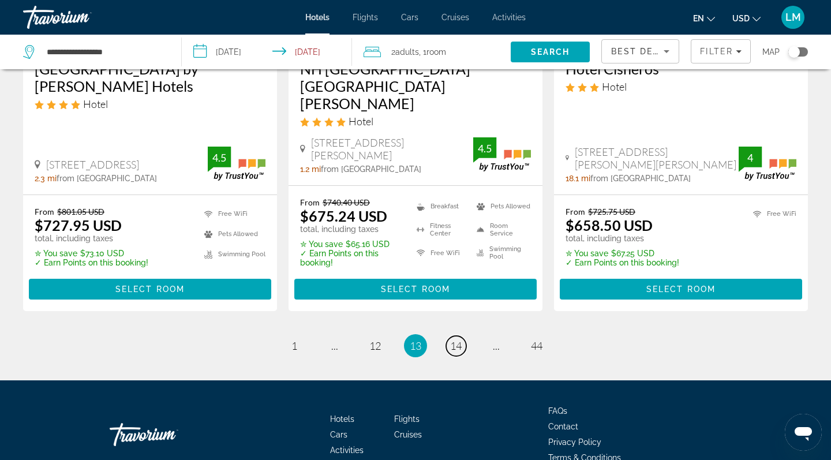
scroll to position [1611, 0]
